Goal: Information Seeking & Learning: Find specific page/section

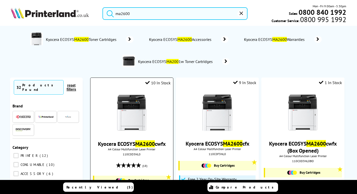
type input "ma2600"
click at [137, 115] on img at bounding box center [132, 113] width 38 height 38
